Goal: Task Accomplishment & Management: Complete application form

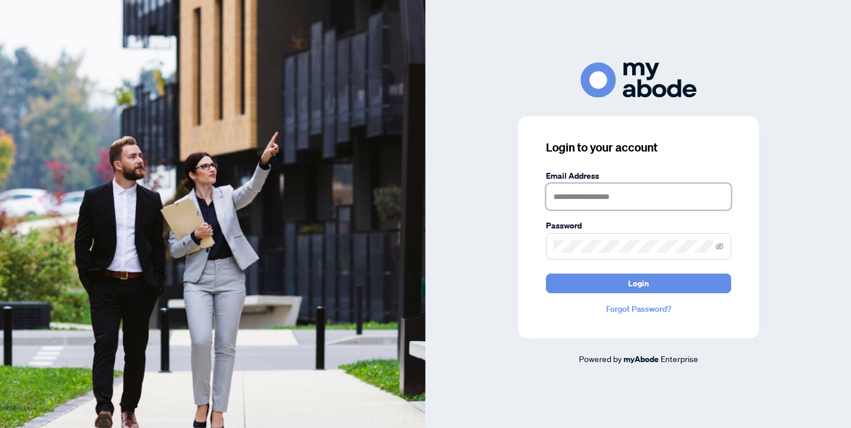
click at [575, 200] on input "text" at bounding box center [638, 197] width 185 height 27
type input "**********"
click at [546, 274] on button "Login" at bounding box center [638, 284] width 185 height 20
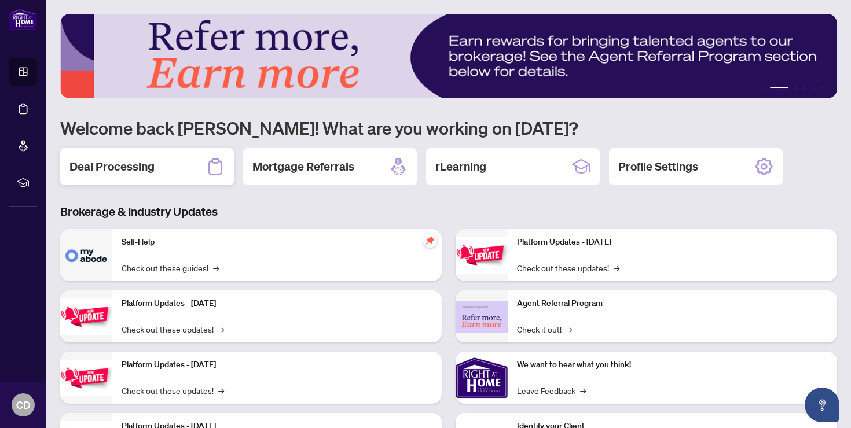
click at [140, 170] on h2 "Deal Processing" at bounding box center [111, 167] width 85 height 16
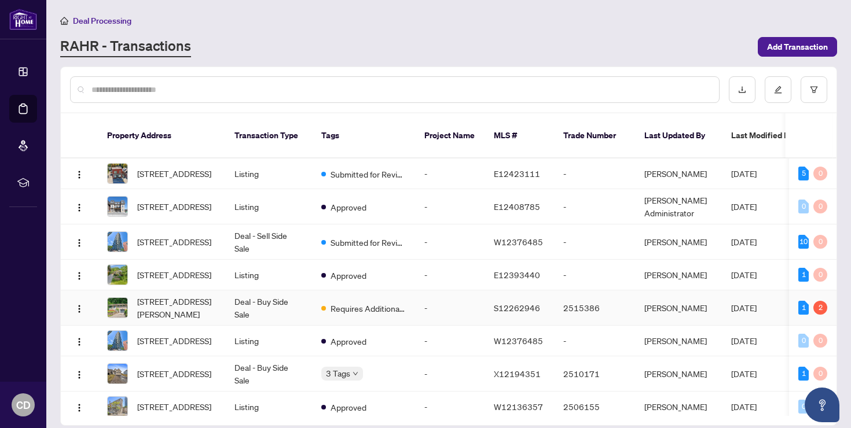
click at [193, 315] on span "[STREET_ADDRESS][PERSON_NAME]" at bounding box center [176, 307] width 79 height 25
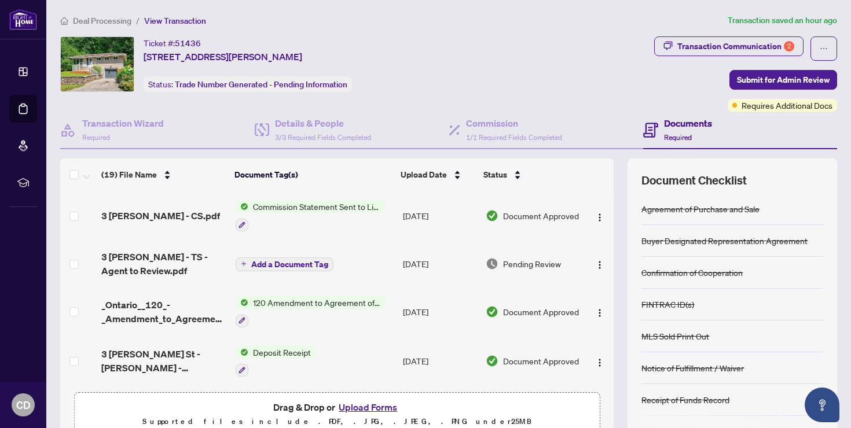
drag, startPoint x: 338, startPoint y: 203, endPoint x: 344, endPoint y: 215, distance: 13.7
click at [344, 218] on div "Commission Statement Sent to Listing Brokerage" at bounding box center [311, 215] width 150 height 31
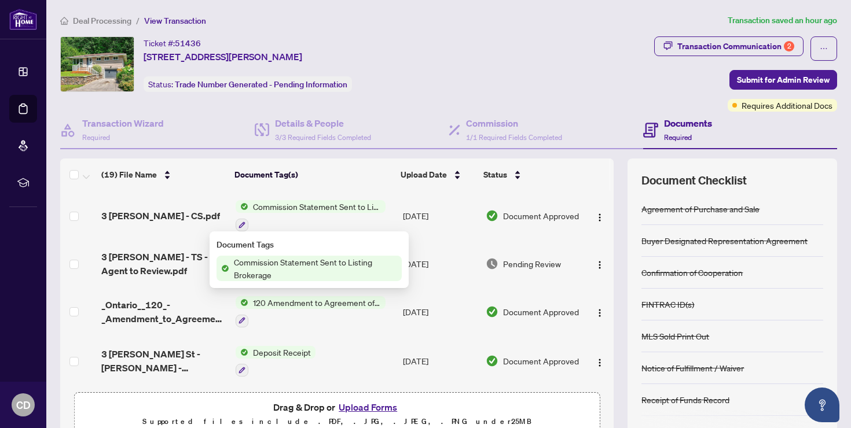
click at [332, 222] on div at bounding box center [311, 225] width 150 height 14
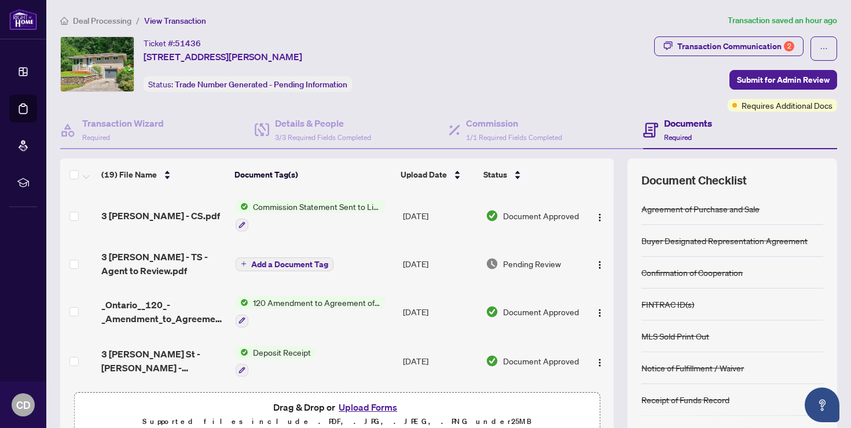
click at [313, 261] on span "Add a Document Tag" at bounding box center [289, 265] width 77 height 8
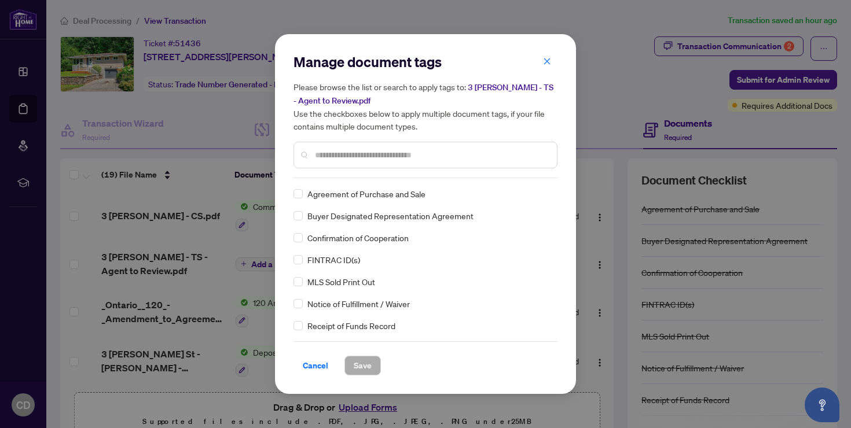
click at [312, 364] on span "Cancel" at bounding box center [315, 366] width 25 height 19
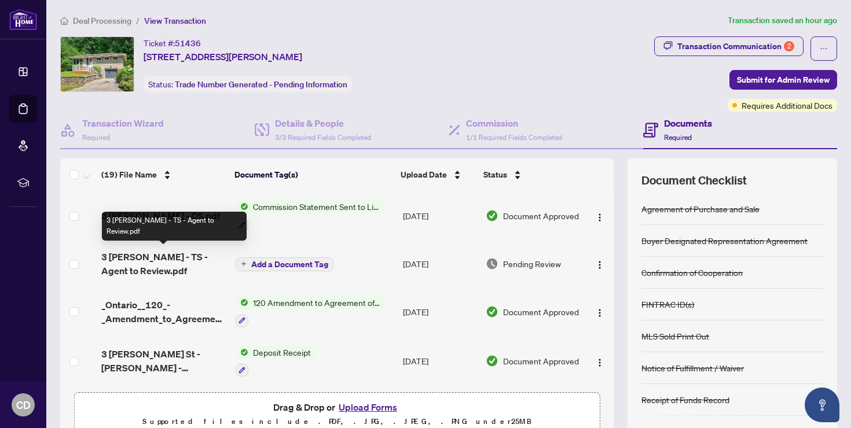
click at [138, 261] on span "3 [PERSON_NAME] - TS - Agent to Review.pdf" at bounding box center [163, 264] width 124 height 28
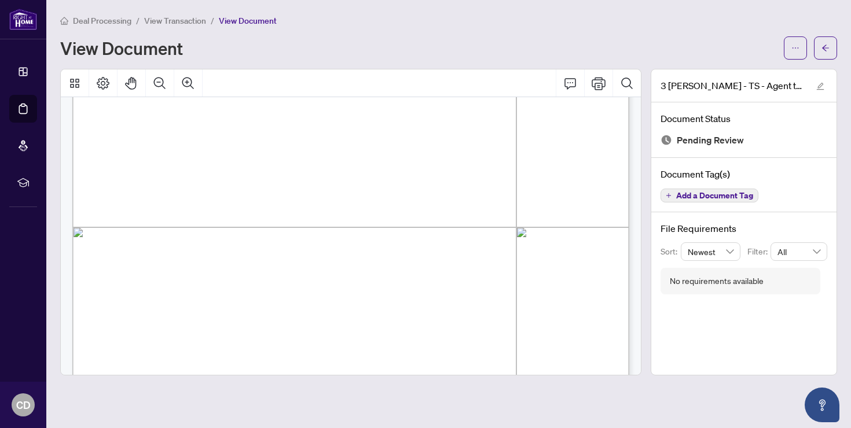
scroll to position [340, 0]
click at [102, 83] on icon "Page Layout" at bounding box center [103, 83] width 14 height 14
click at [800, 50] on button "button" at bounding box center [795, 47] width 23 height 23
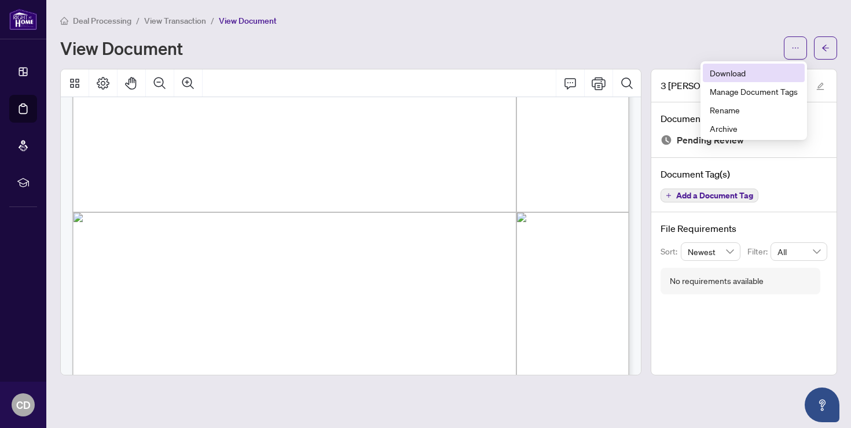
click at [779, 74] on span "Download" at bounding box center [754, 73] width 88 height 13
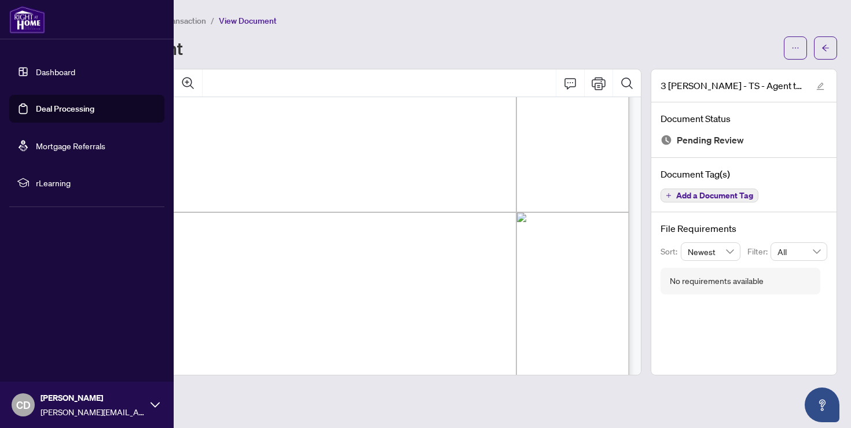
click at [60, 75] on link "Dashboard" at bounding box center [55, 72] width 39 height 10
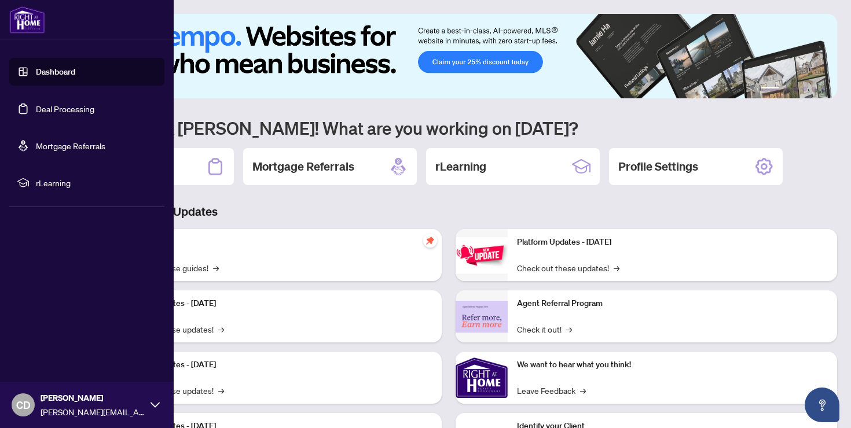
click at [62, 104] on link "Deal Processing" at bounding box center [65, 109] width 58 height 10
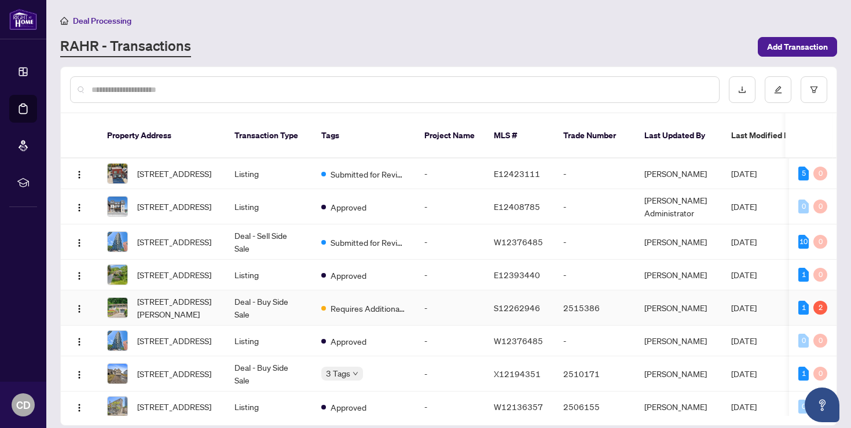
click at [258, 313] on td "Deal - Buy Side Sale" at bounding box center [268, 308] width 87 height 35
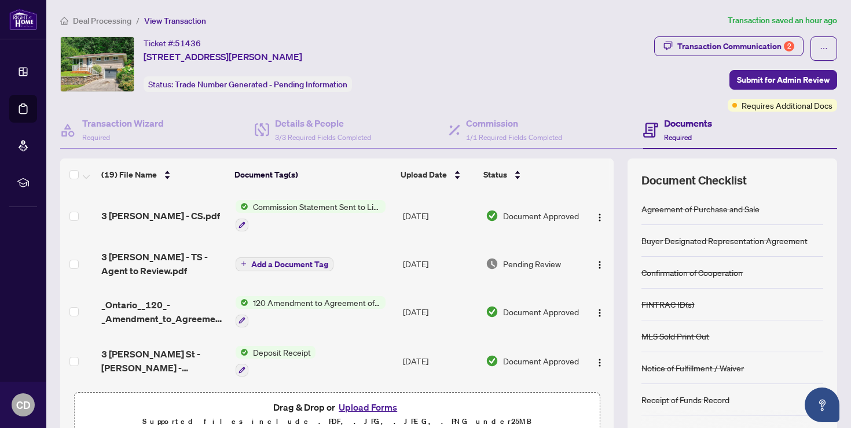
click at [373, 408] on button "Upload Forms" at bounding box center [367, 407] width 65 height 15
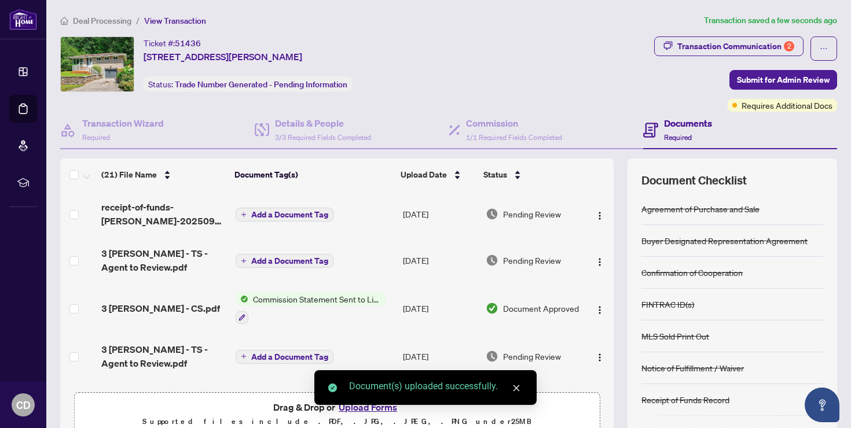
click at [303, 262] on span "Add a Document Tag" at bounding box center [289, 261] width 77 height 8
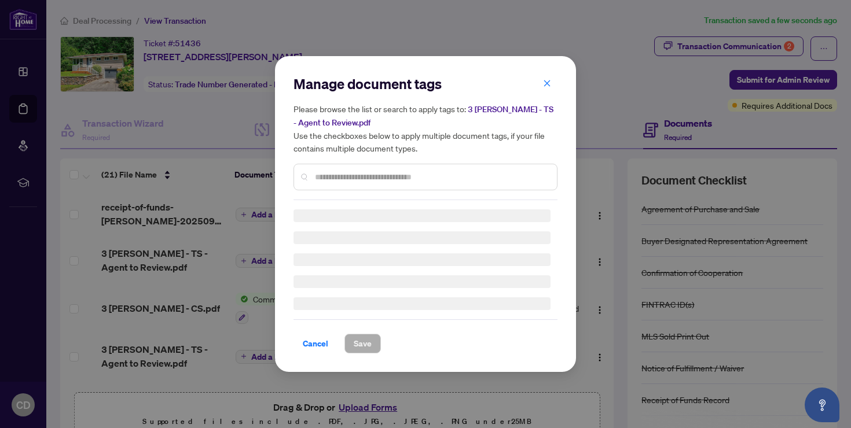
click at [353, 175] on div "Manage document tags Please browse the list or search to apply tags to: 3 [PERS…" at bounding box center [426, 138] width 264 height 126
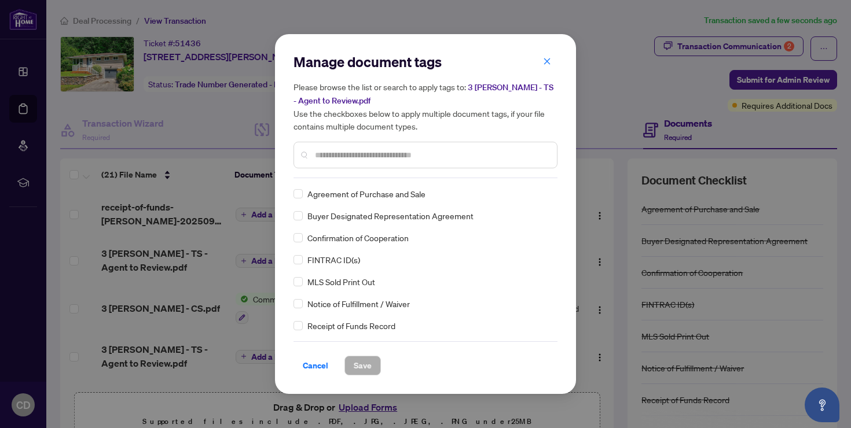
click at [351, 166] on div at bounding box center [426, 155] width 264 height 27
click at [351, 156] on input "text" at bounding box center [431, 155] width 233 height 13
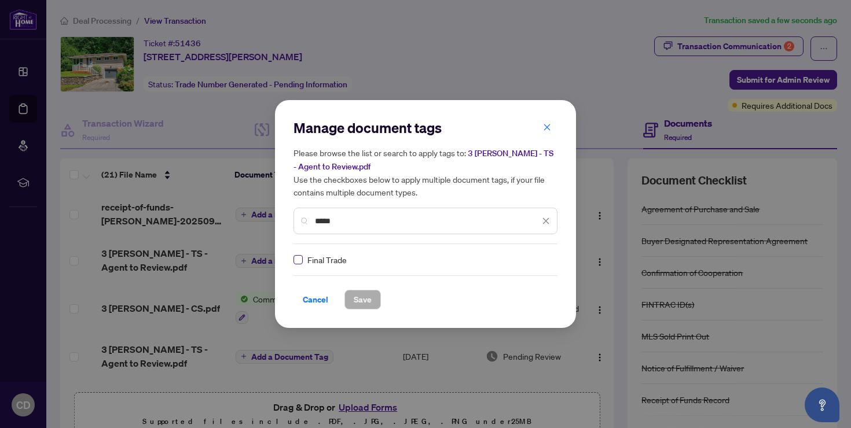
type input "*****"
click at [360, 295] on span "Save" at bounding box center [363, 300] width 18 height 19
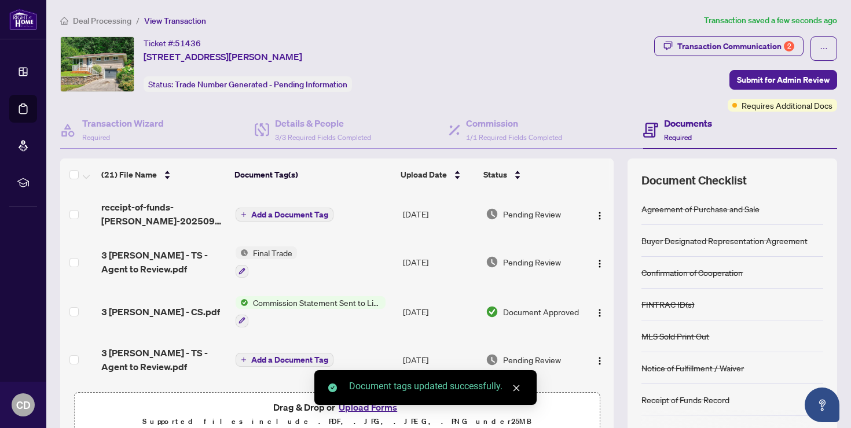
click at [295, 212] on span "Add a Document Tag" at bounding box center [289, 215] width 77 height 8
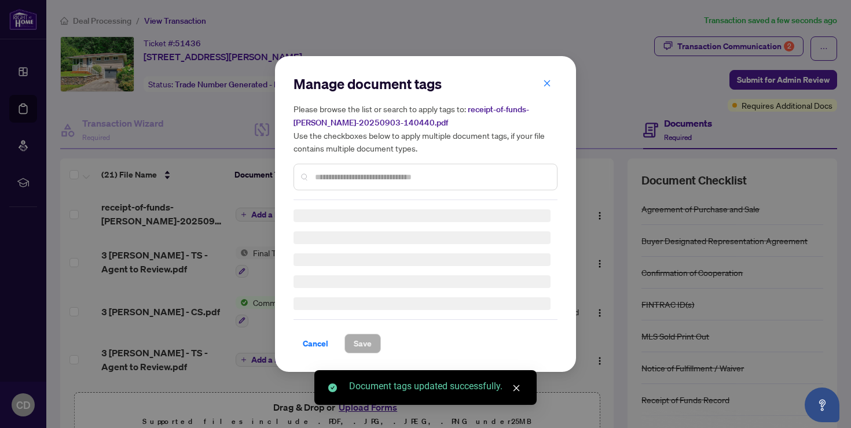
click at [340, 169] on div "Manage document tags Please browse the list or search to apply tags to: receipt…" at bounding box center [426, 138] width 264 height 126
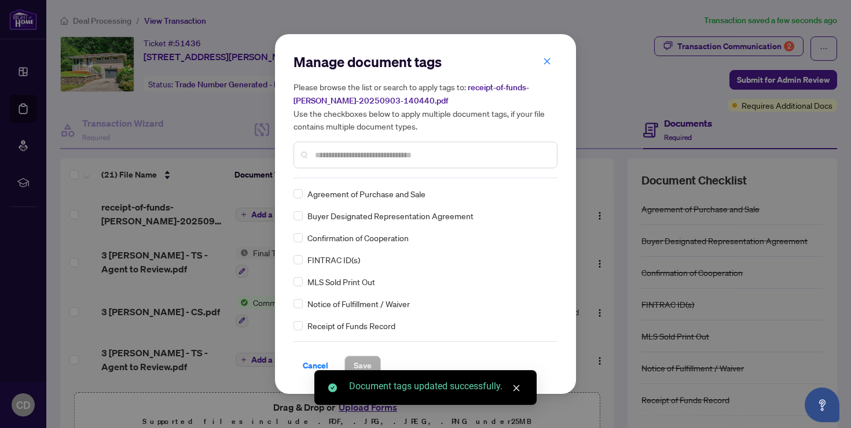
click at [342, 152] on input "text" at bounding box center [431, 155] width 233 height 13
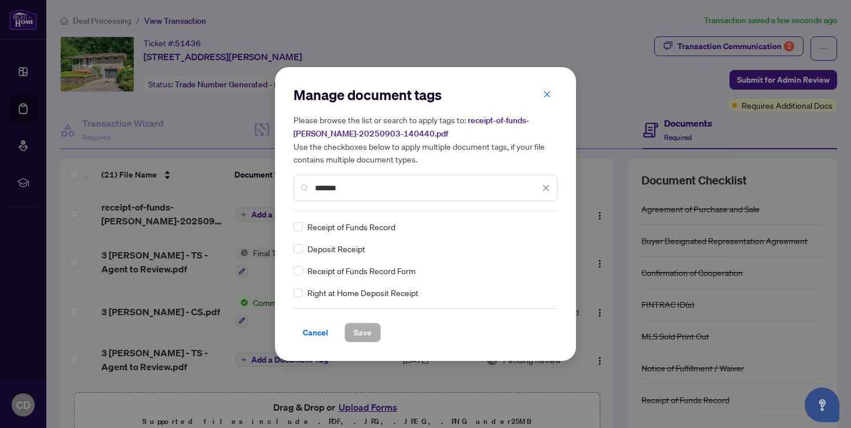
type input "*******"
click at [357, 331] on span "Save" at bounding box center [363, 333] width 18 height 19
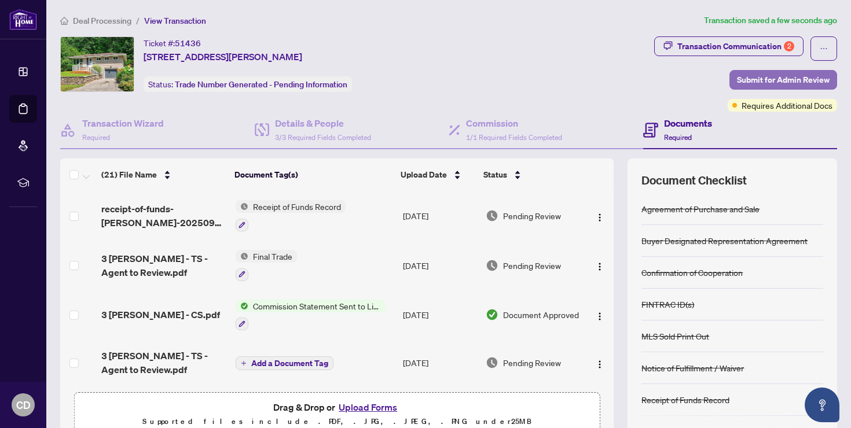
click at [758, 80] on span "Submit for Admin Review" at bounding box center [783, 80] width 93 height 19
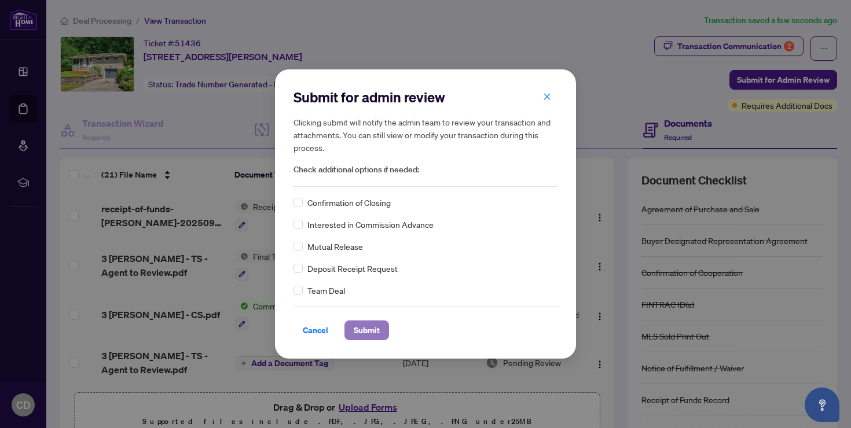
click at [374, 331] on span "Submit" at bounding box center [367, 330] width 26 height 19
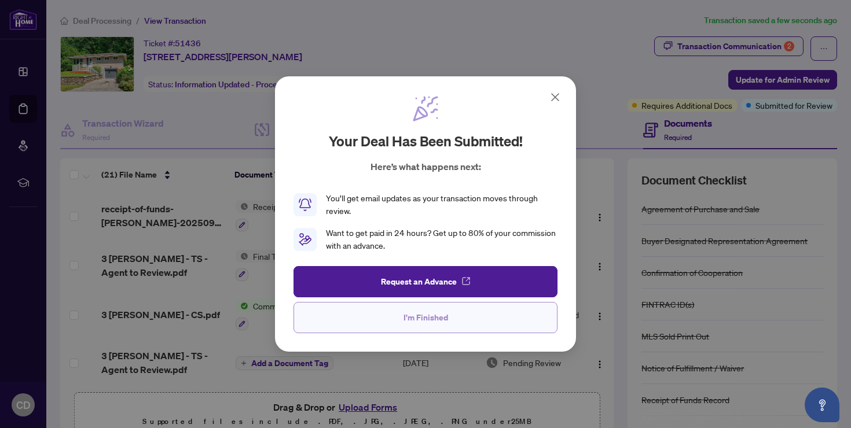
click at [441, 319] on span "I'm Finished" at bounding box center [425, 318] width 45 height 19
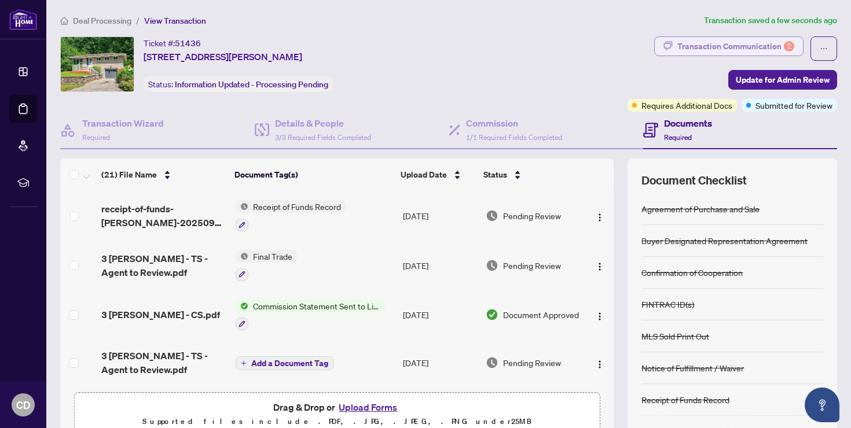
click at [744, 53] on div "Transaction Communication 2" at bounding box center [735, 46] width 117 height 19
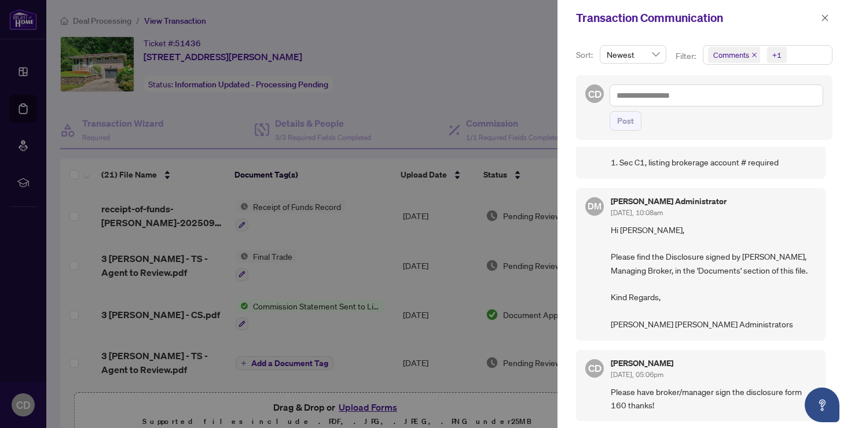
scroll to position [381, 0]
click at [528, 85] on div at bounding box center [425, 214] width 851 height 428
click at [825, 20] on icon "close" at bounding box center [825, 18] width 8 height 8
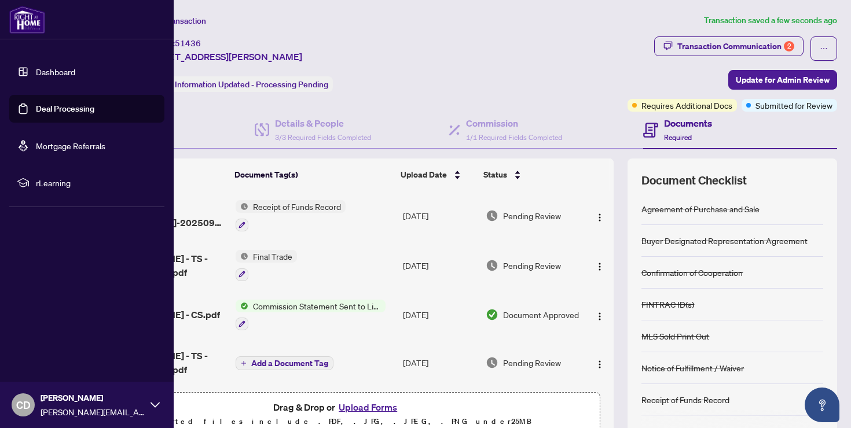
click at [52, 72] on link "Dashboard" at bounding box center [55, 72] width 39 height 10
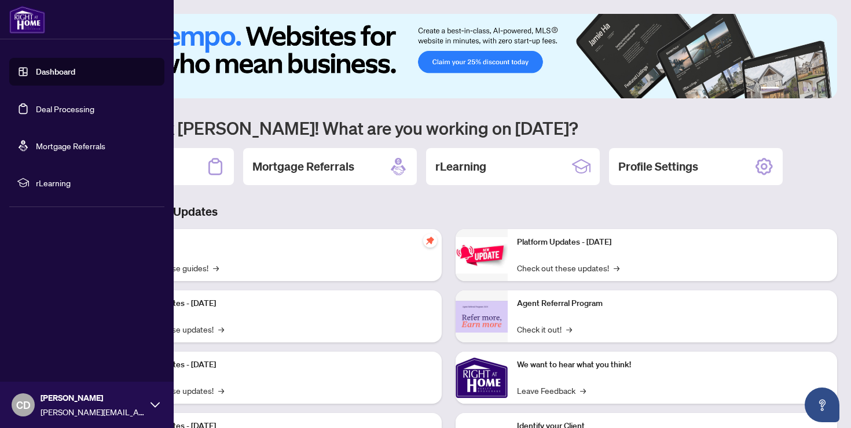
click at [53, 112] on link "Deal Processing" at bounding box center [65, 109] width 58 height 10
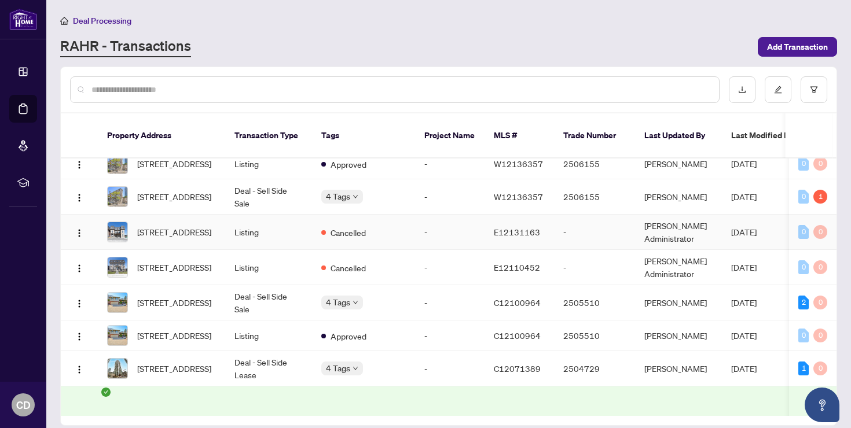
scroll to position [245, 0]
